Goal: Information Seeking & Learning: Learn about a topic

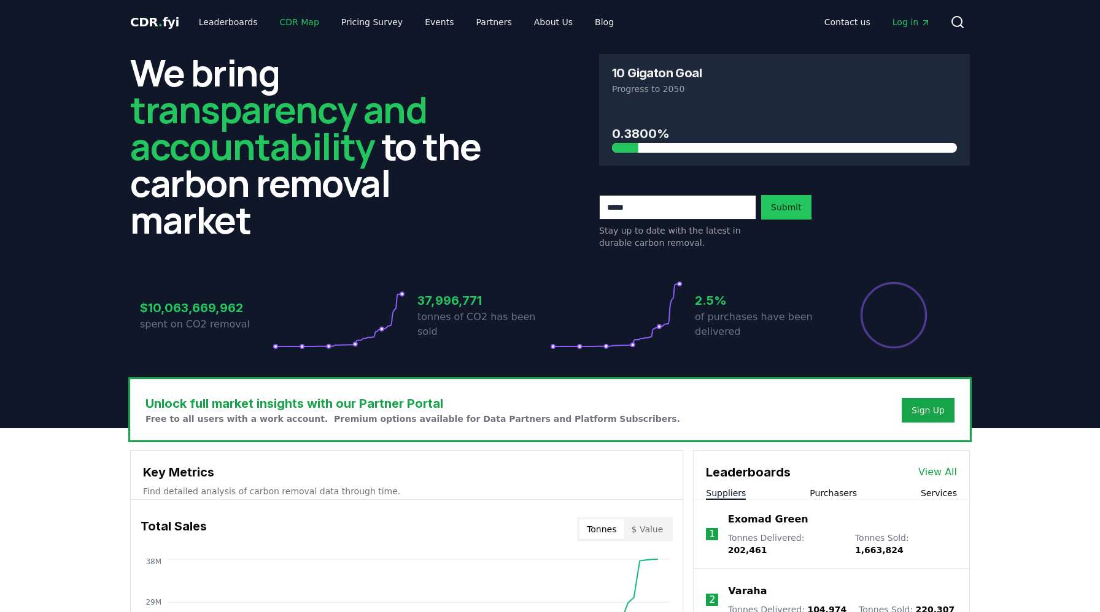
click at [296, 18] on link "CDR Map" at bounding box center [299, 22] width 59 height 22
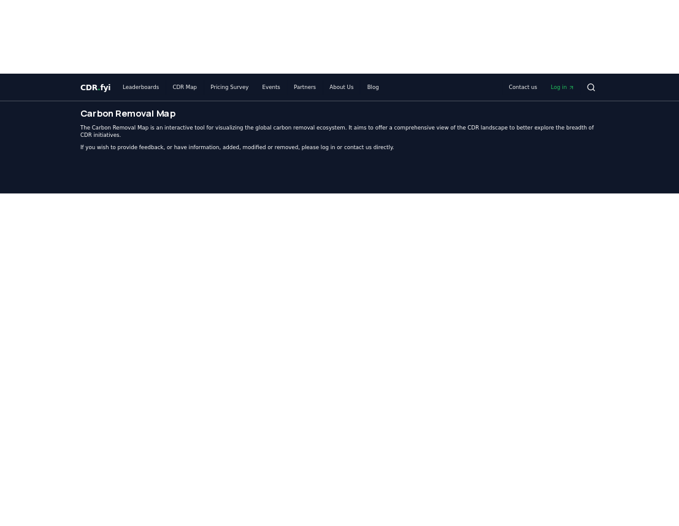
scroll to position [378, 0]
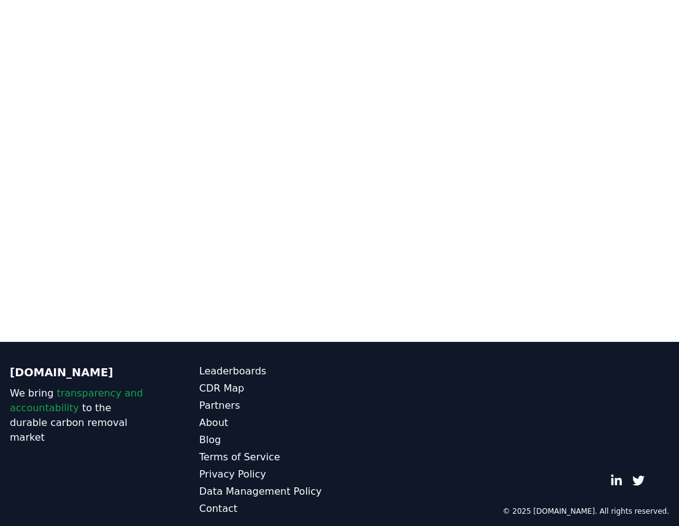
click at [103, 309] on div at bounding box center [339, 79] width 679 height 526
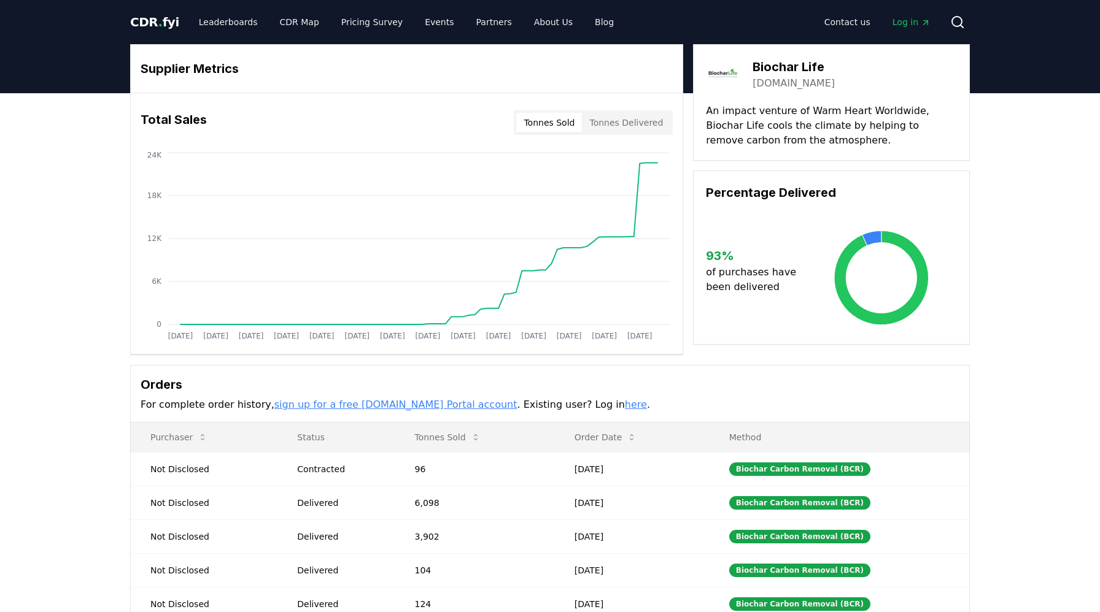
click at [790, 83] on link "[DOMAIN_NAME]" at bounding box center [793, 83] width 82 height 15
